Goal: Task Accomplishment & Management: Use online tool/utility

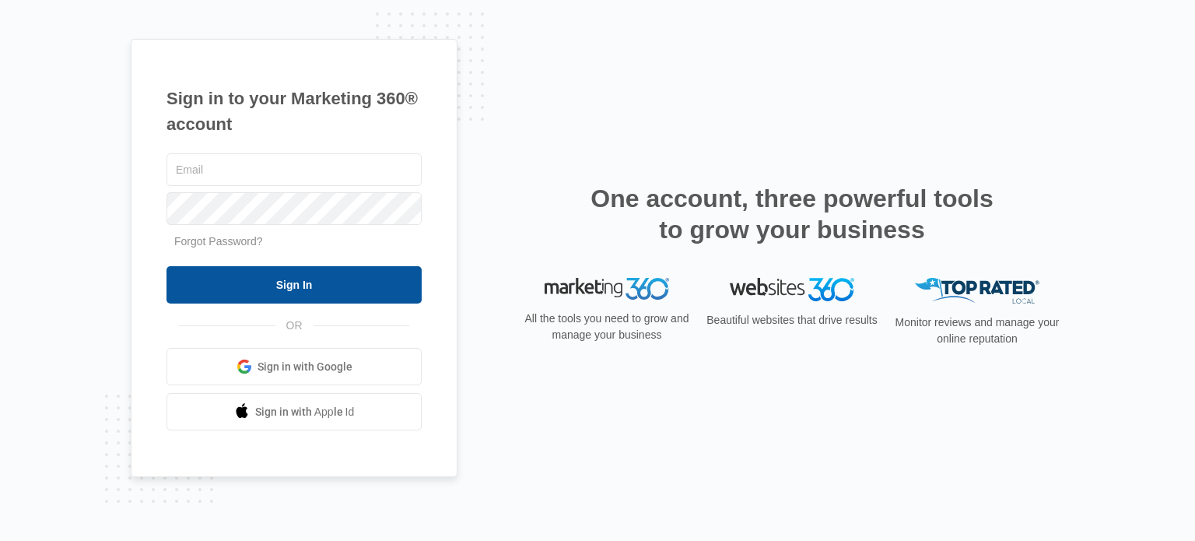
type input "[EMAIL_ADDRESS][DOMAIN_NAME]"
click at [335, 277] on input "Sign In" at bounding box center [294, 284] width 255 height 37
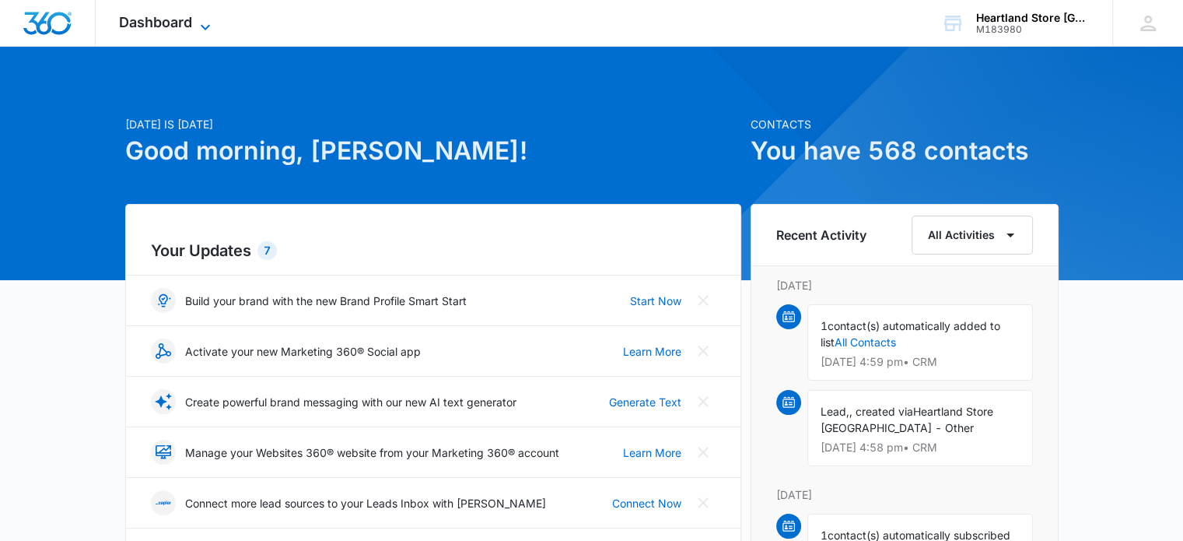
click at [162, 18] on span "Dashboard" at bounding box center [155, 22] width 73 height 16
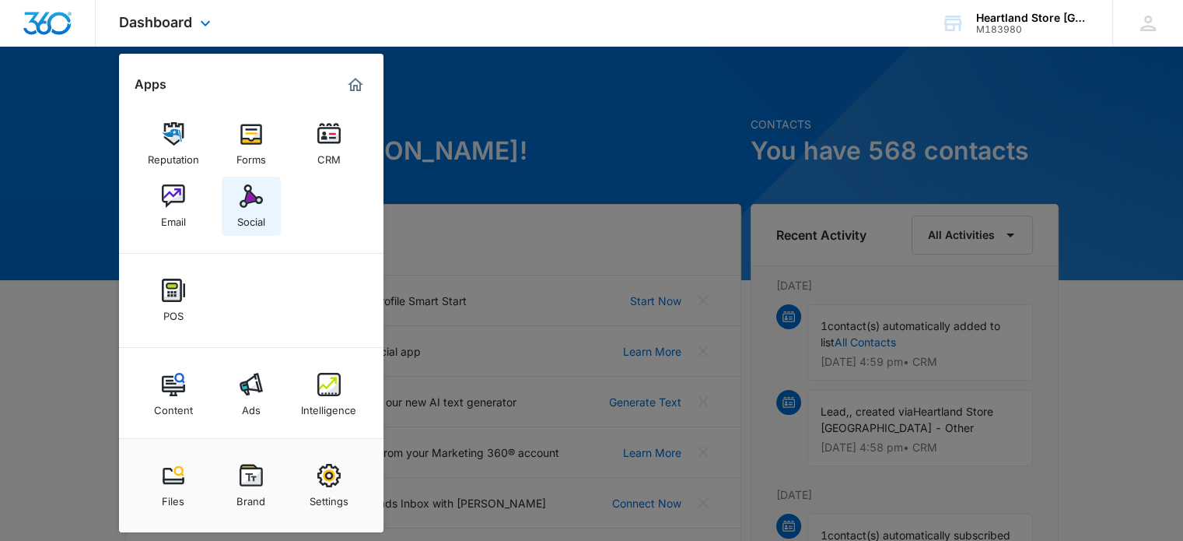
click at [259, 191] on img at bounding box center [251, 195] width 23 height 23
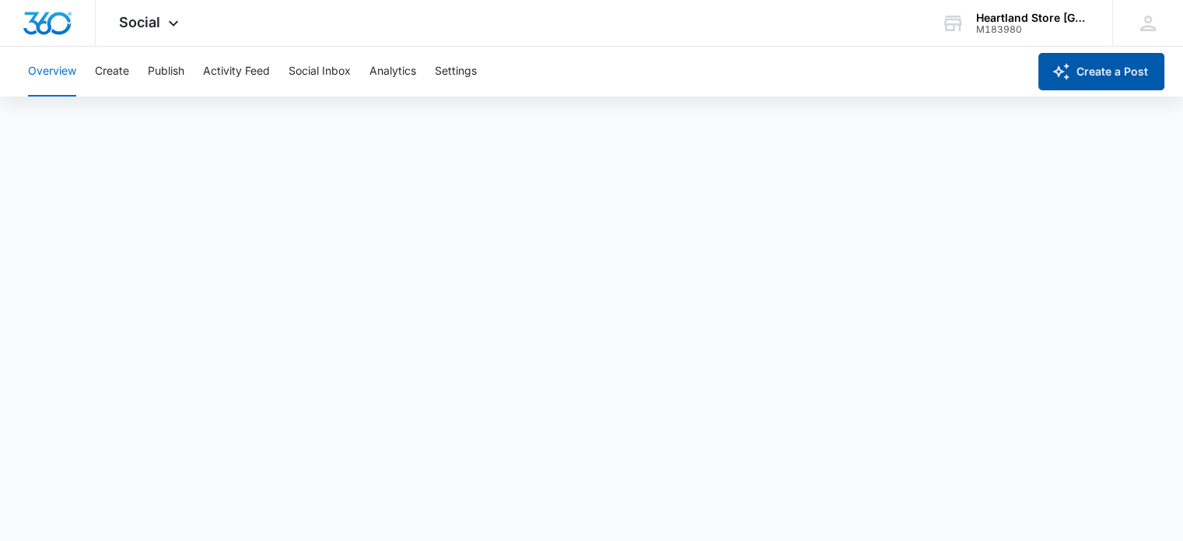
click at [1068, 83] on button "Create a Post" at bounding box center [1102, 71] width 126 height 37
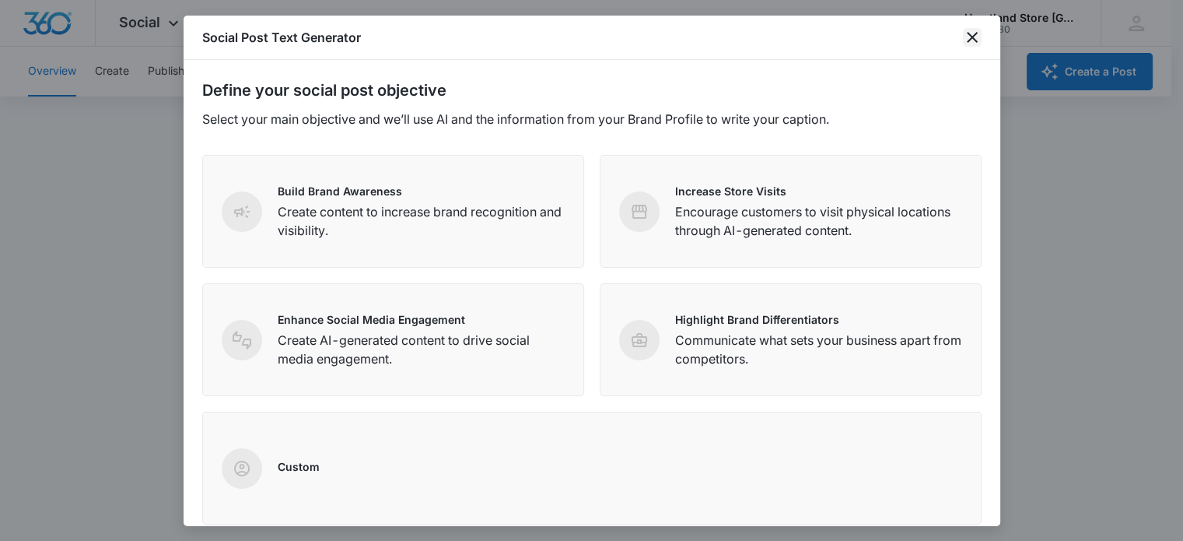
click at [969, 39] on icon "close" at bounding box center [972, 37] width 11 height 11
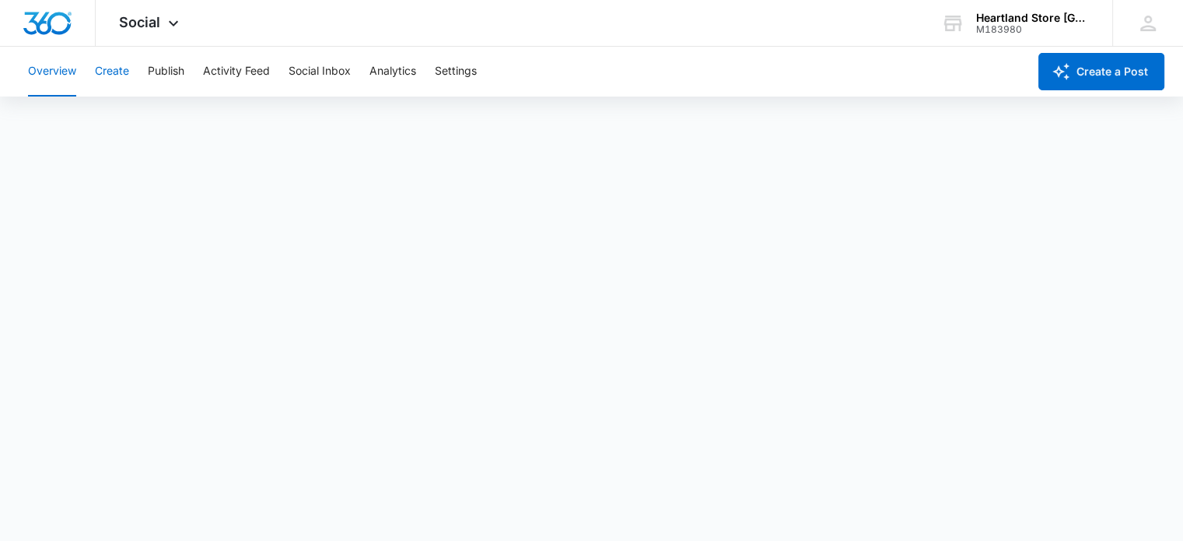
click at [121, 74] on button "Create" at bounding box center [112, 72] width 34 height 50
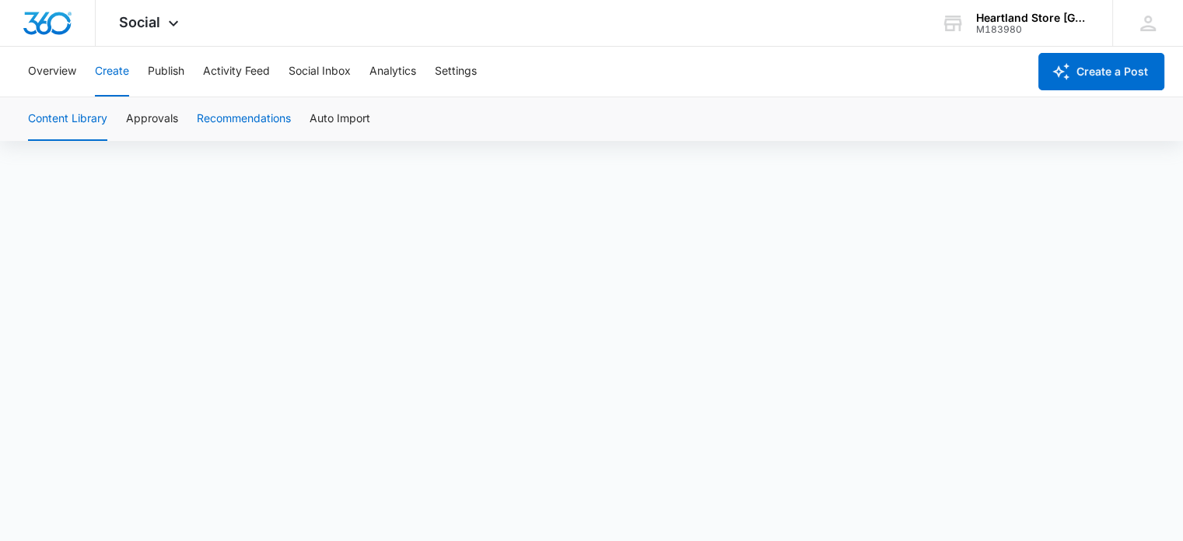
scroll to position [11, 0]
